Goal: Navigation & Orientation: Go to known website

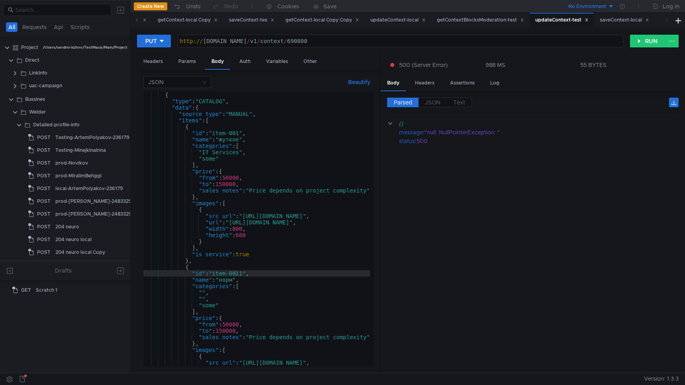
scroll to position [63, 0]
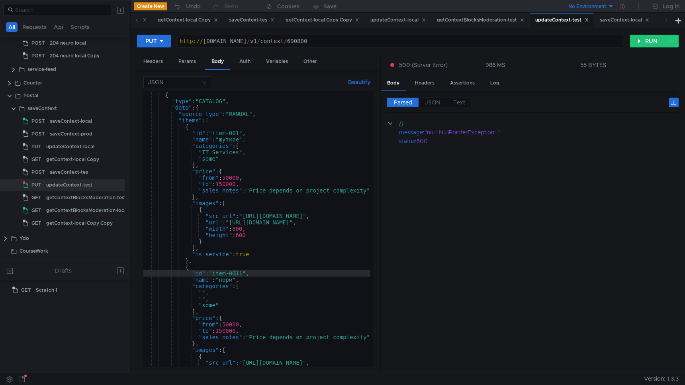
scroll to position [63, 0]
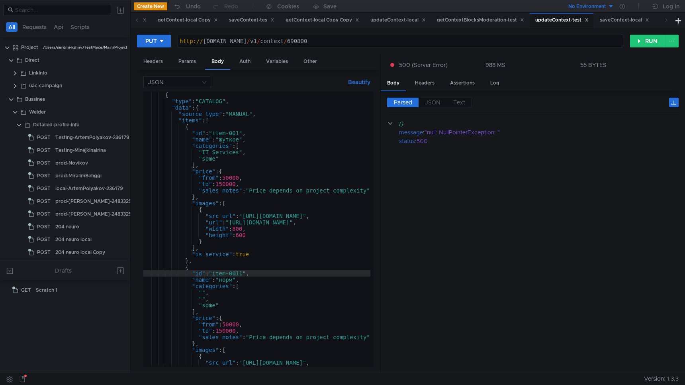
scroll to position [63, 0]
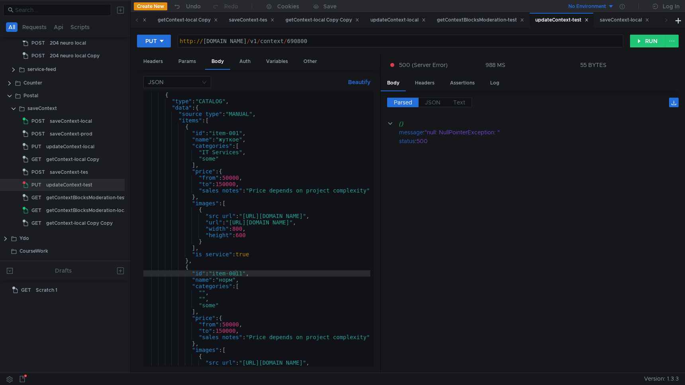
scroll to position [63, 0]
